Goal: Task Accomplishment & Management: Manage account settings

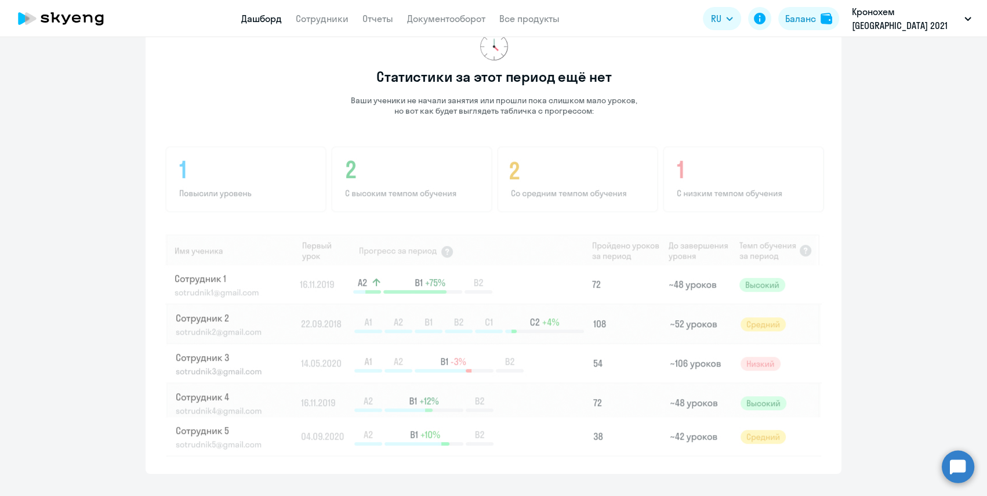
scroll to position [773, 0]
click at [114, 245] on app-progress-dashboard "Прогресс за: Весь период – [DATE] — [DATE] Как мы считаем Скачать отчет Показат…" at bounding box center [493, 203] width 987 height 540
click at [890, 331] on app-progress-dashboard "Прогресс за: Весь период – [DATE] — [DATE] Как мы считаем Скачать отчет Показат…" at bounding box center [493, 203] width 987 height 540
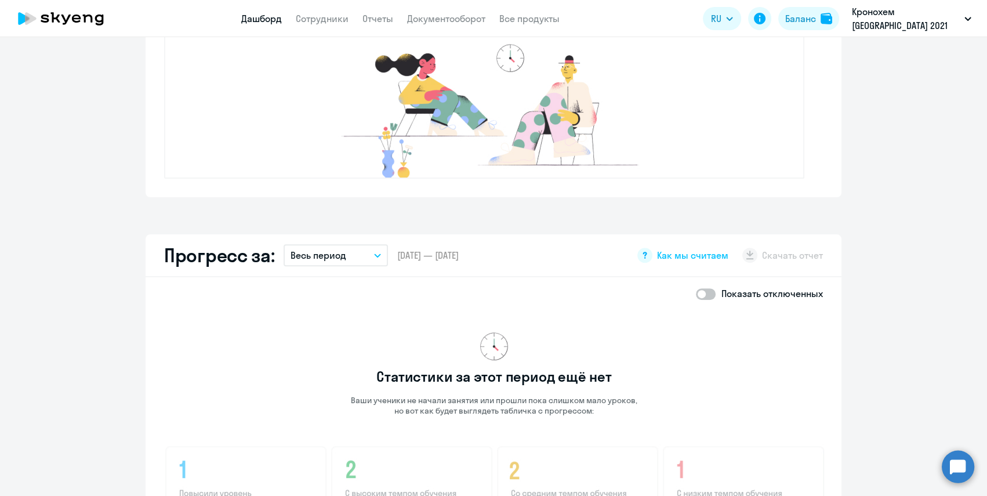
scroll to position [457, 0]
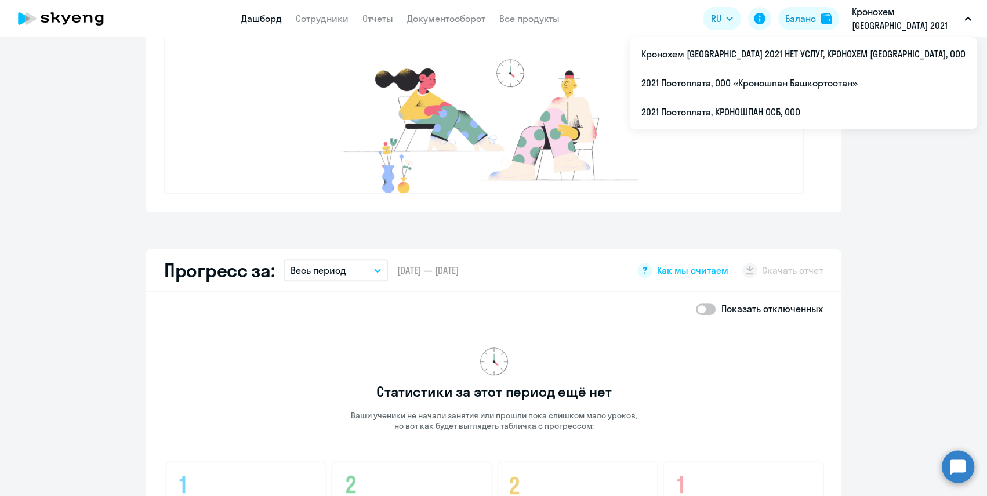
click at [878, 24] on p "Кронохем [GEOGRAPHIC_DATA] 2021 НЕТ УСЛУГ, КРОНОХЕМ [GEOGRAPHIC_DATA], ООО" at bounding box center [906, 19] width 108 height 28
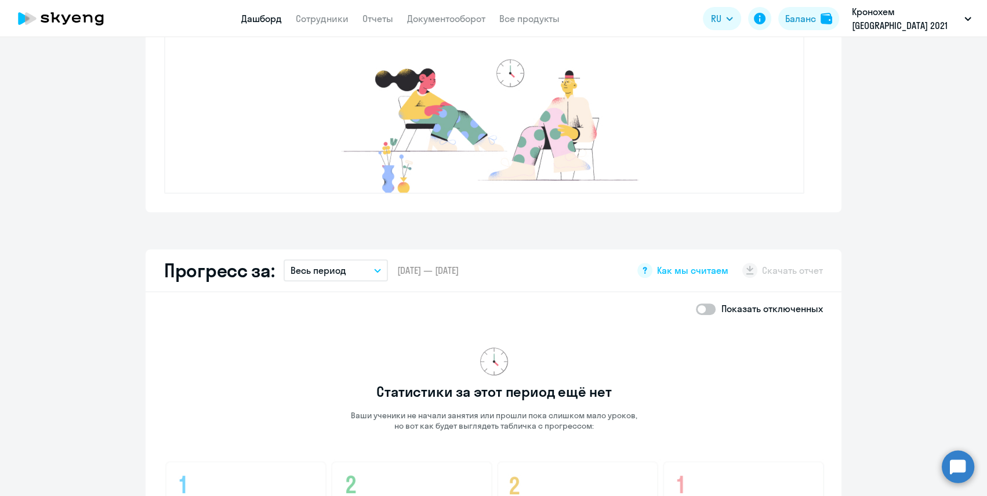
click at [882, 28] on p "Кронохем [GEOGRAPHIC_DATA] 2021 НЕТ УСЛУГ, КРОНОХЕМ [GEOGRAPHIC_DATA], ООО" at bounding box center [906, 19] width 108 height 28
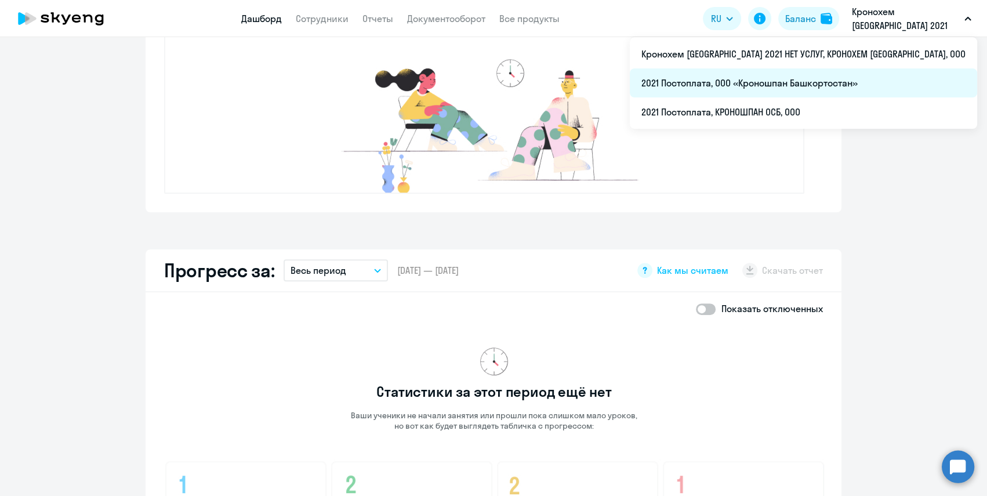
click at [878, 85] on li "2021 Постоплата, ООО «Кроношпан Башкортостан»" at bounding box center [803, 82] width 347 height 29
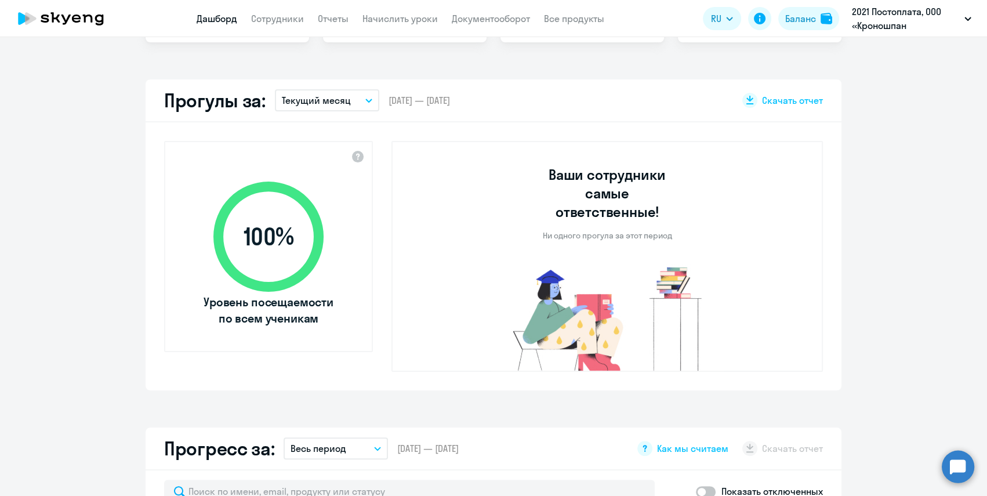
scroll to position [140, 0]
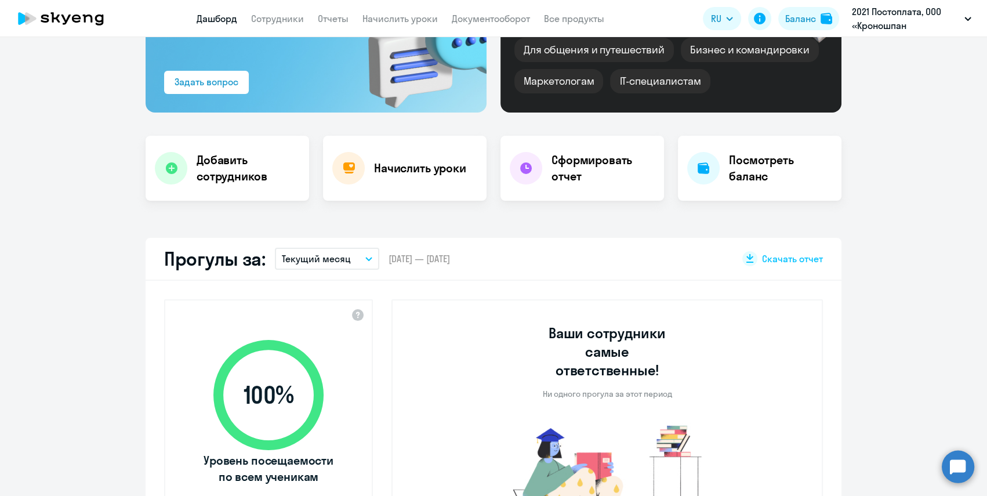
select select "30"
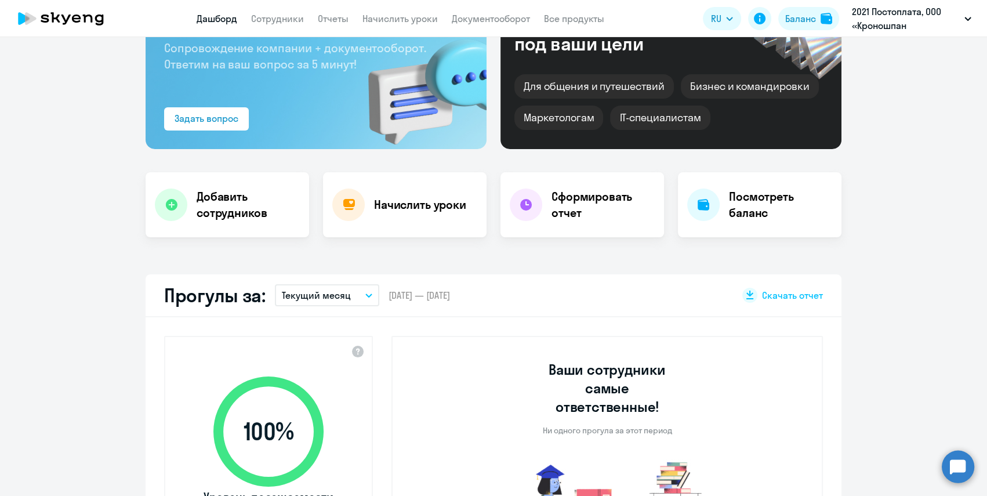
scroll to position [101, 0]
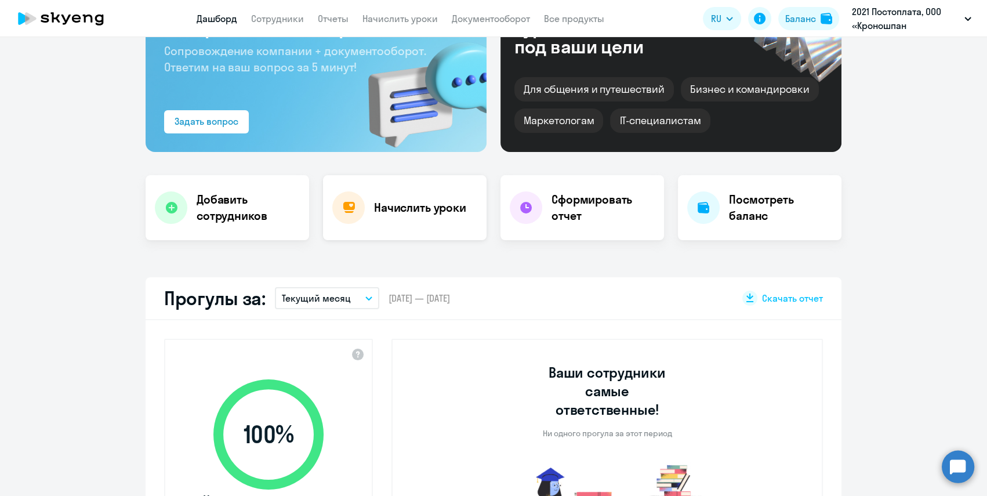
click at [464, 210] on div "Начислить уроки" at bounding box center [405, 207] width 164 height 65
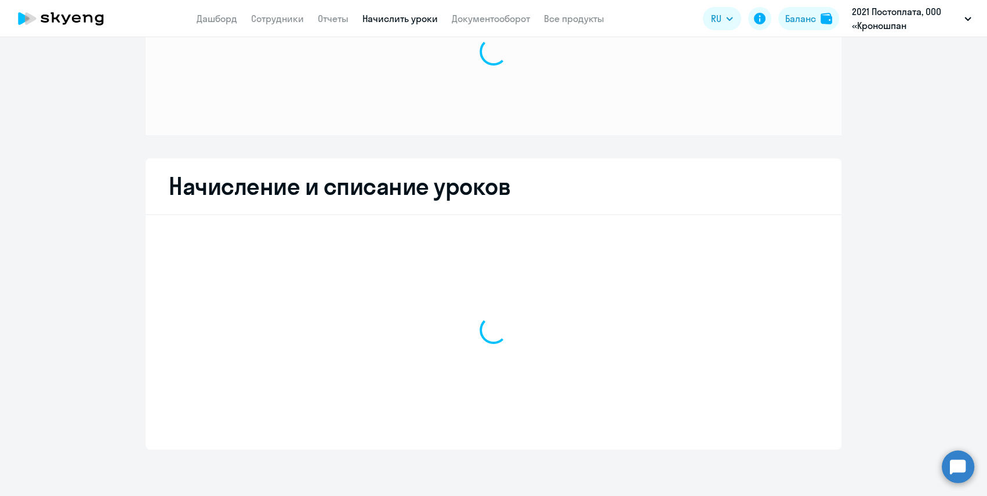
scroll to position [86, 0]
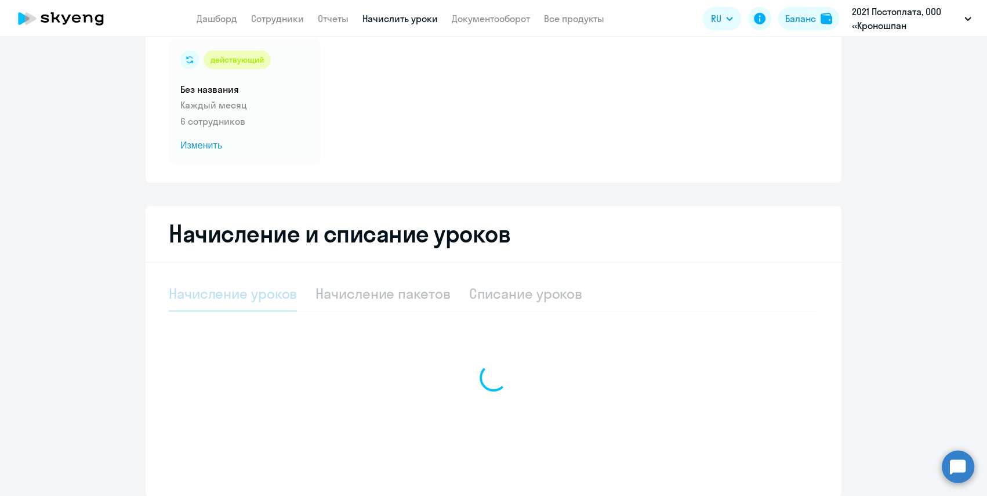
select select "10"
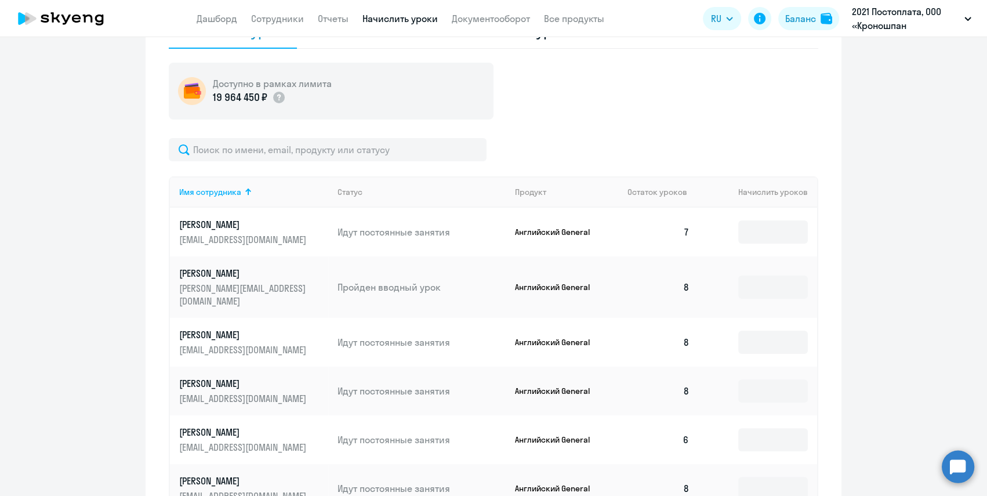
scroll to position [350, 0]
click at [532, 190] on div "Продукт" at bounding box center [530, 191] width 31 height 10
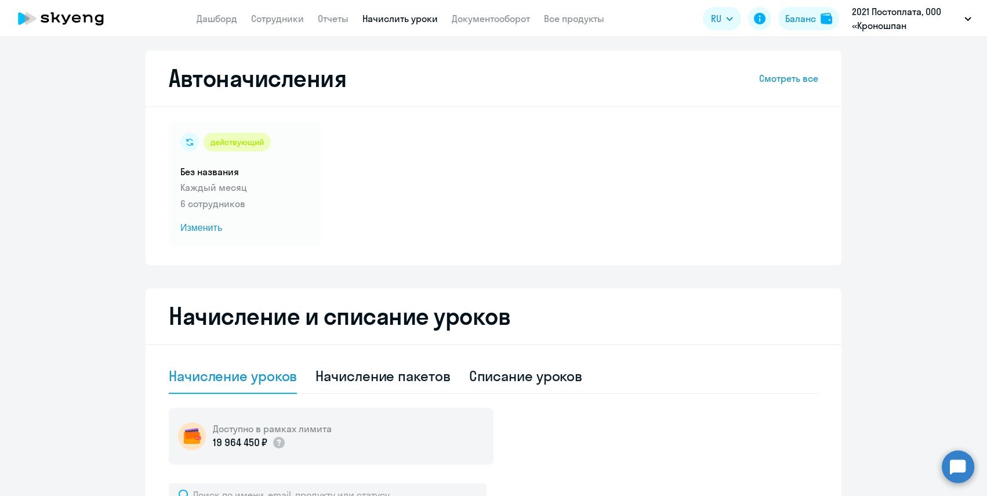
scroll to position [0, 0]
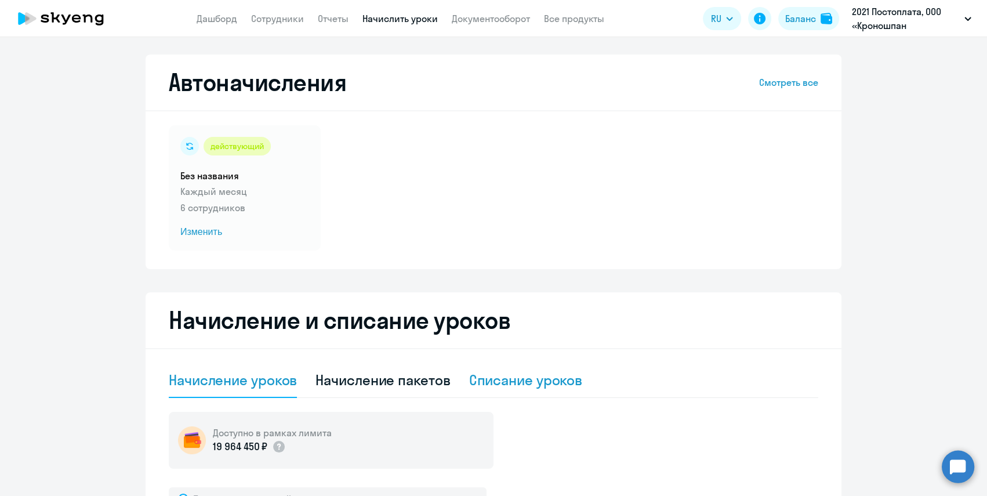
click at [517, 384] on div "Списание уроков" at bounding box center [526, 380] width 114 height 19
select select "10"
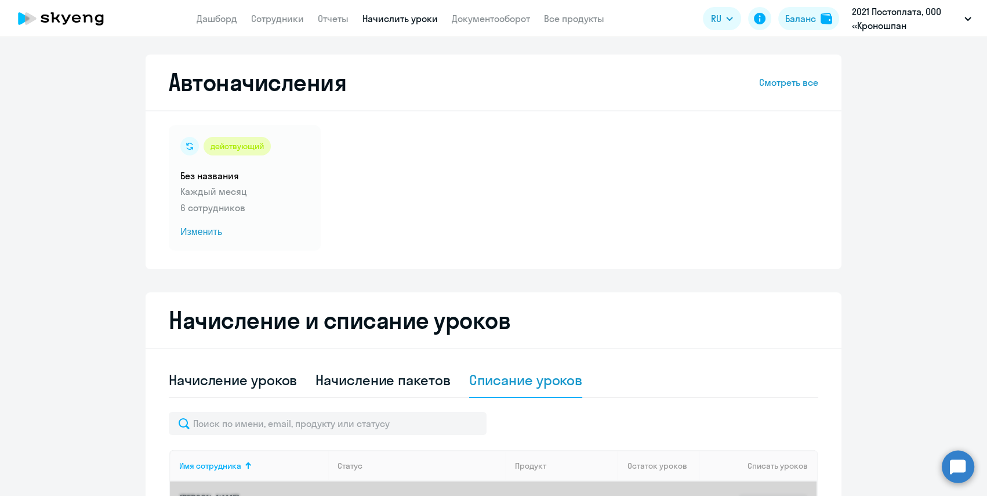
click at [505, 241] on div "действующий Без названия Каждый месяц 6 сотрудников Изменить" at bounding box center [494, 187] width 650 height 125
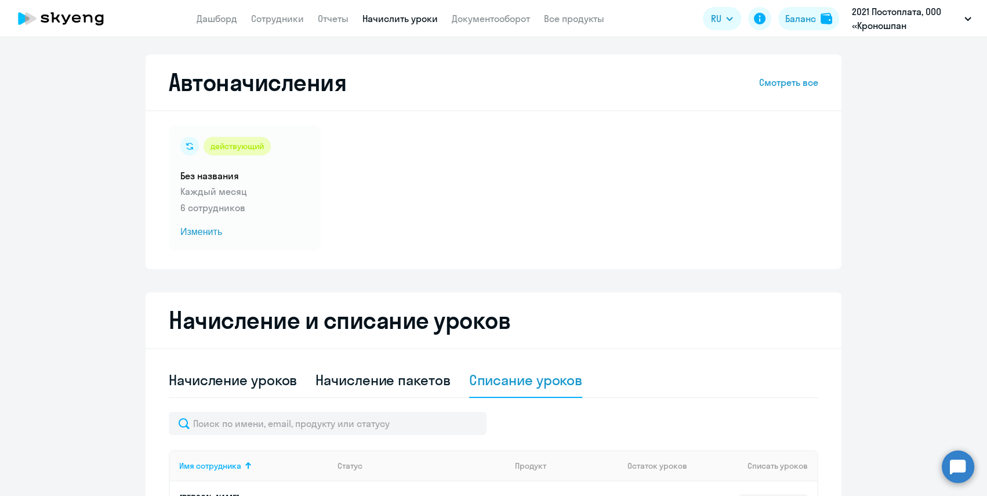
click at [882, 375] on ng-component "Автоначисления Смотреть все действующий Без названия Каждый месяц 6 сотрудников…" at bounding box center [493, 495] width 987 height 881
click at [562, 21] on link "Все продукты" at bounding box center [574, 19] width 60 height 12
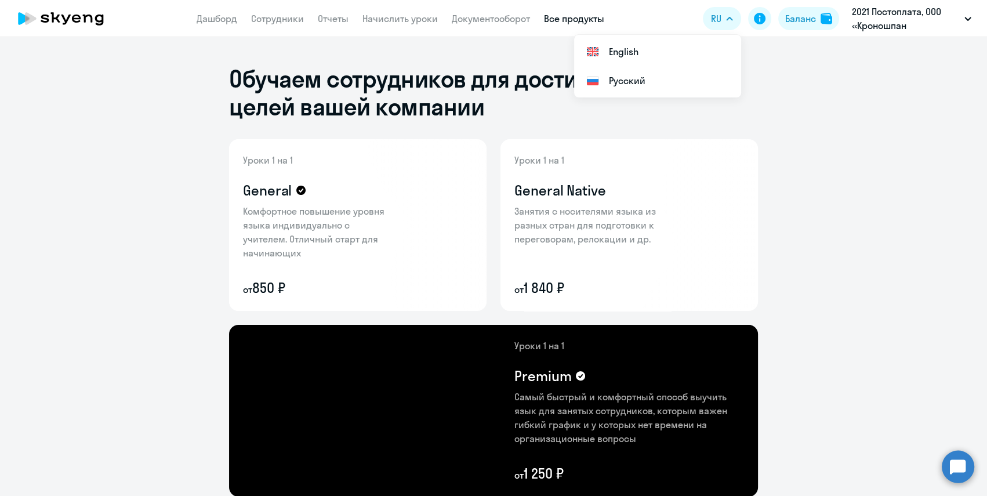
click at [863, 92] on ng-component "Обучаем сотрудников для достижения бизнес-целей вашей компании Уроки 1 на 1 Gen…" at bounding box center [493, 475] width 987 height 877
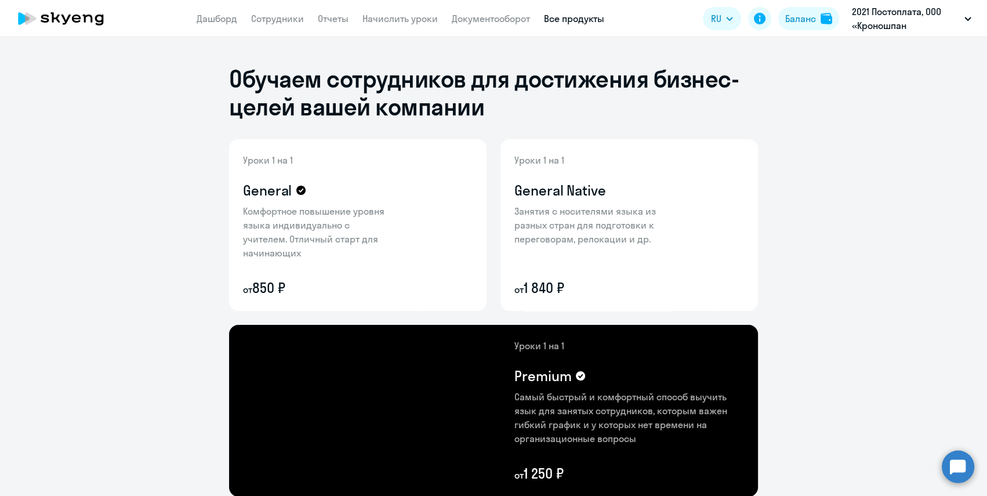
click at [139, 99] on ng-component "Обучаем сотрудников для достижения бизнес-целей вашей компании Уроки 1 на 1 Gen…" at bounding box center [493, 475] width 987 height 877
